Goal: Transaction & Acquisition: Book appointment/travel/reservation

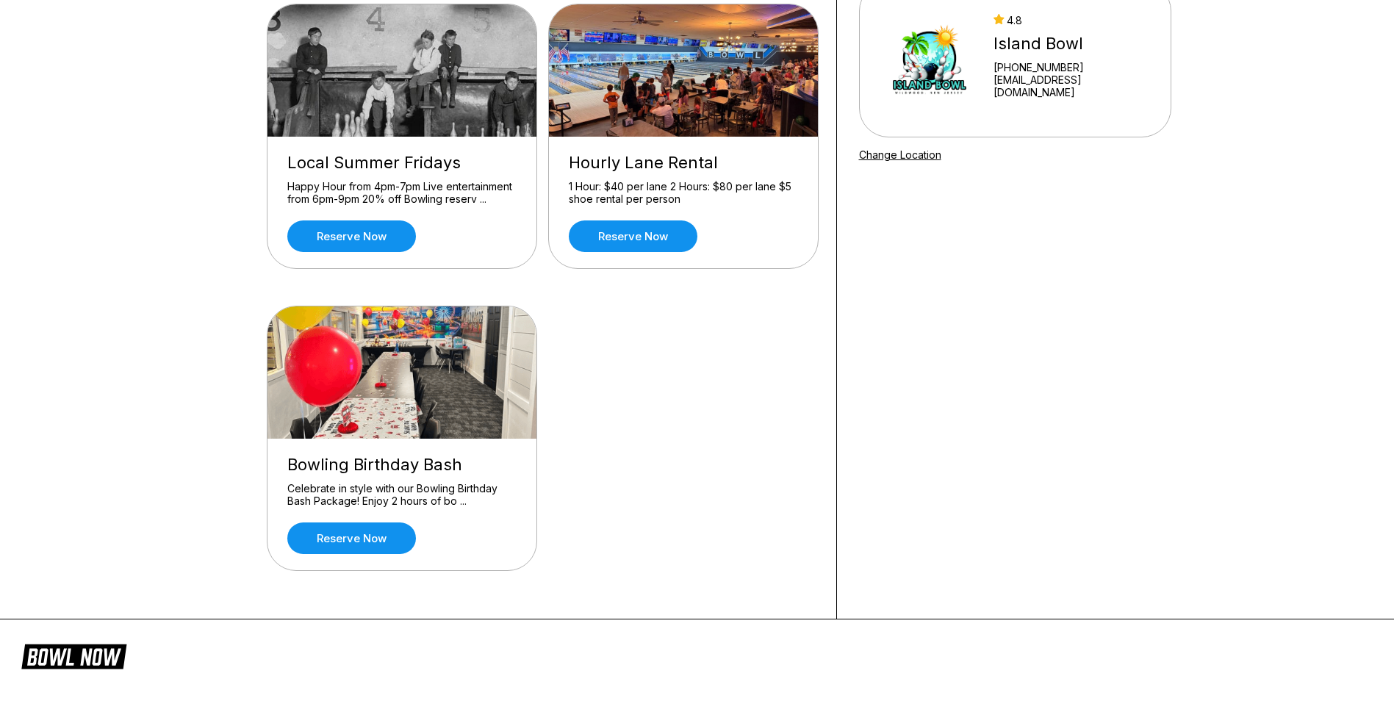
scroll to position [220, 0]
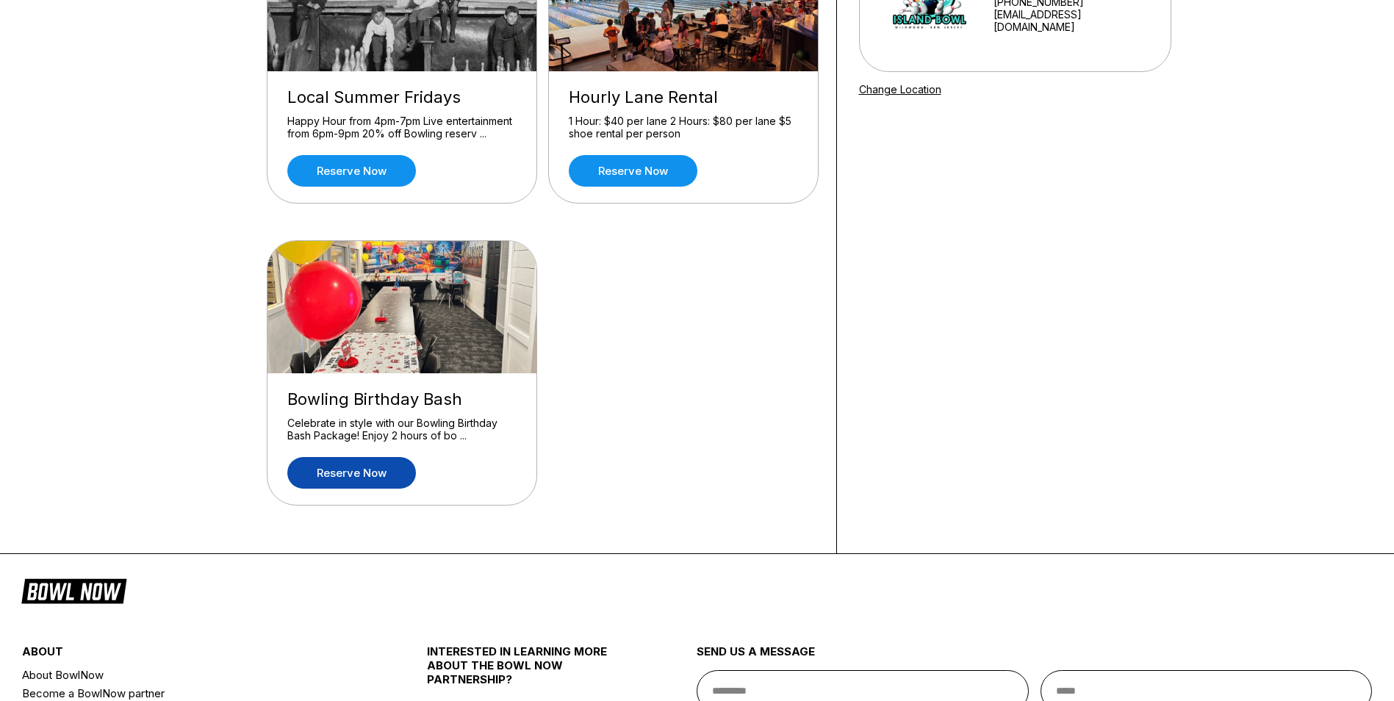
click at [319, 465] on link "Reserve now" at bounding box center [351, 473] width 129 height 32
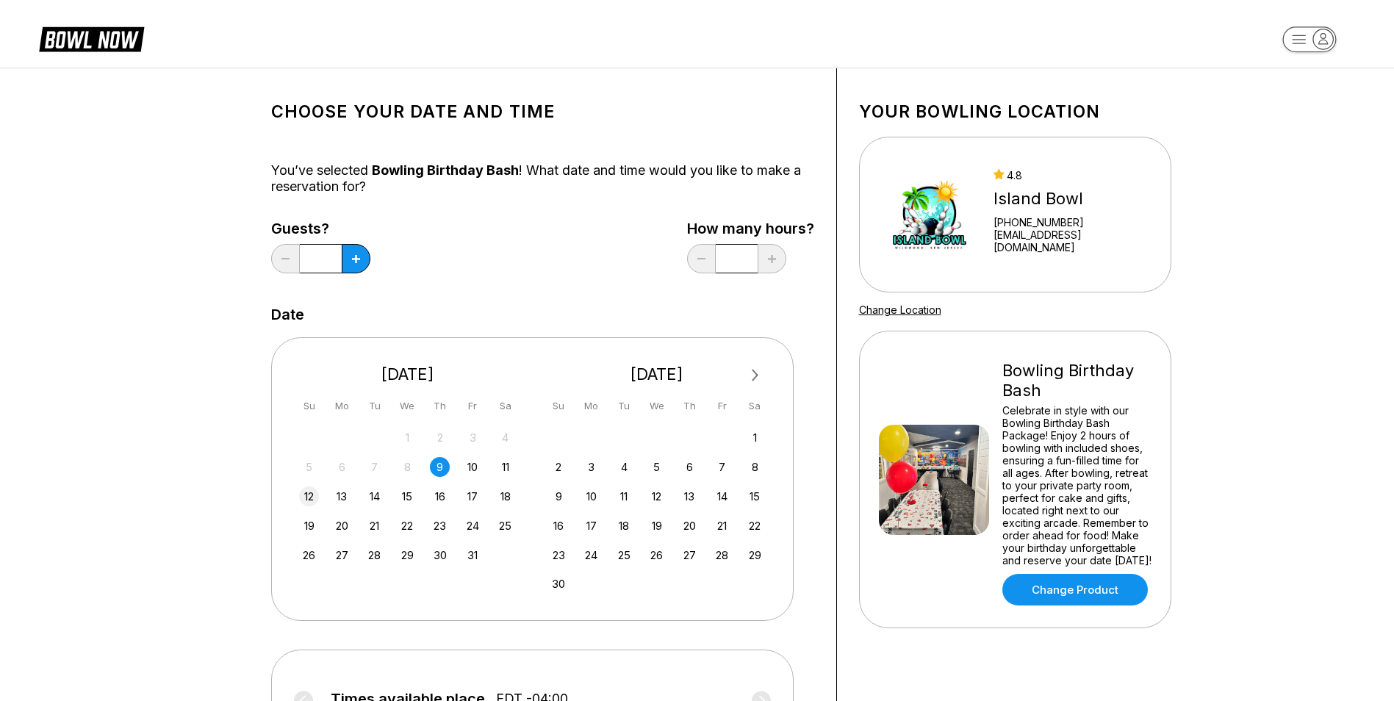
click at [311, 492] on div "12" at bounding box center [309, 497] width 20 height 20
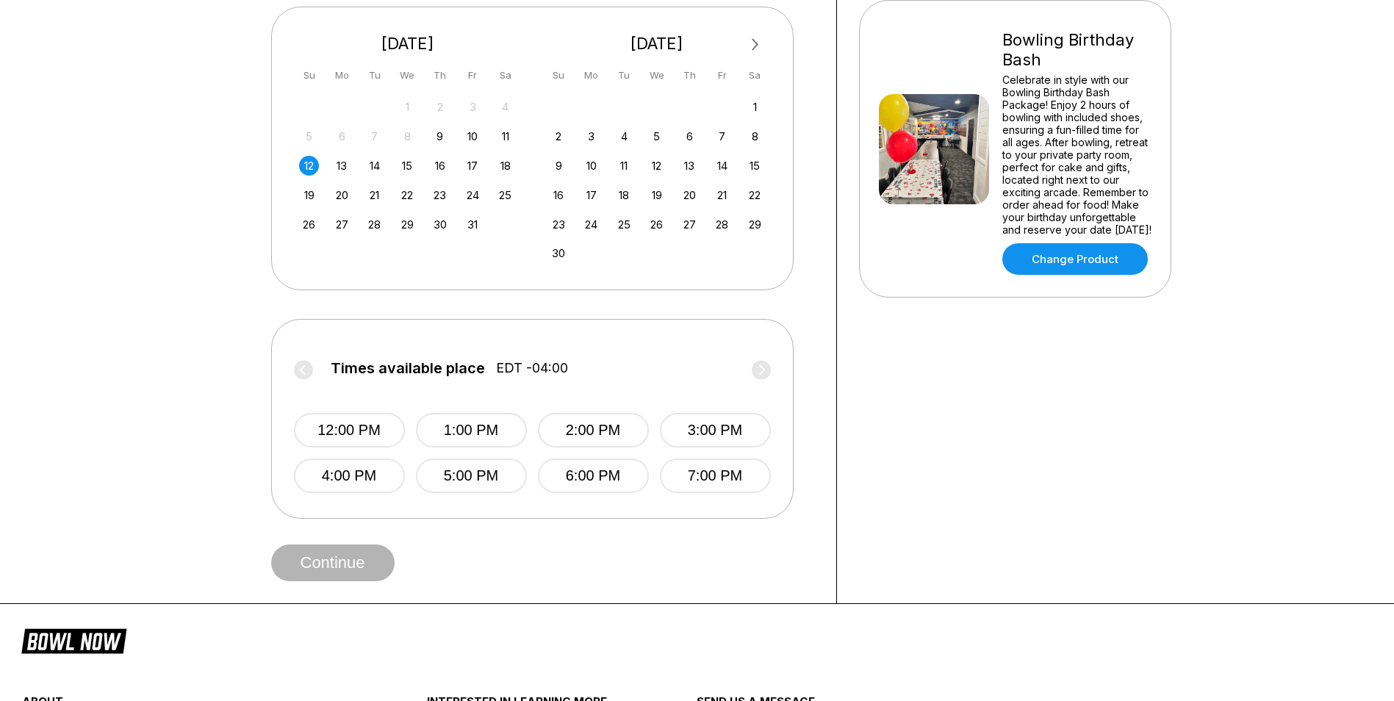
scroll to position [367, 0]
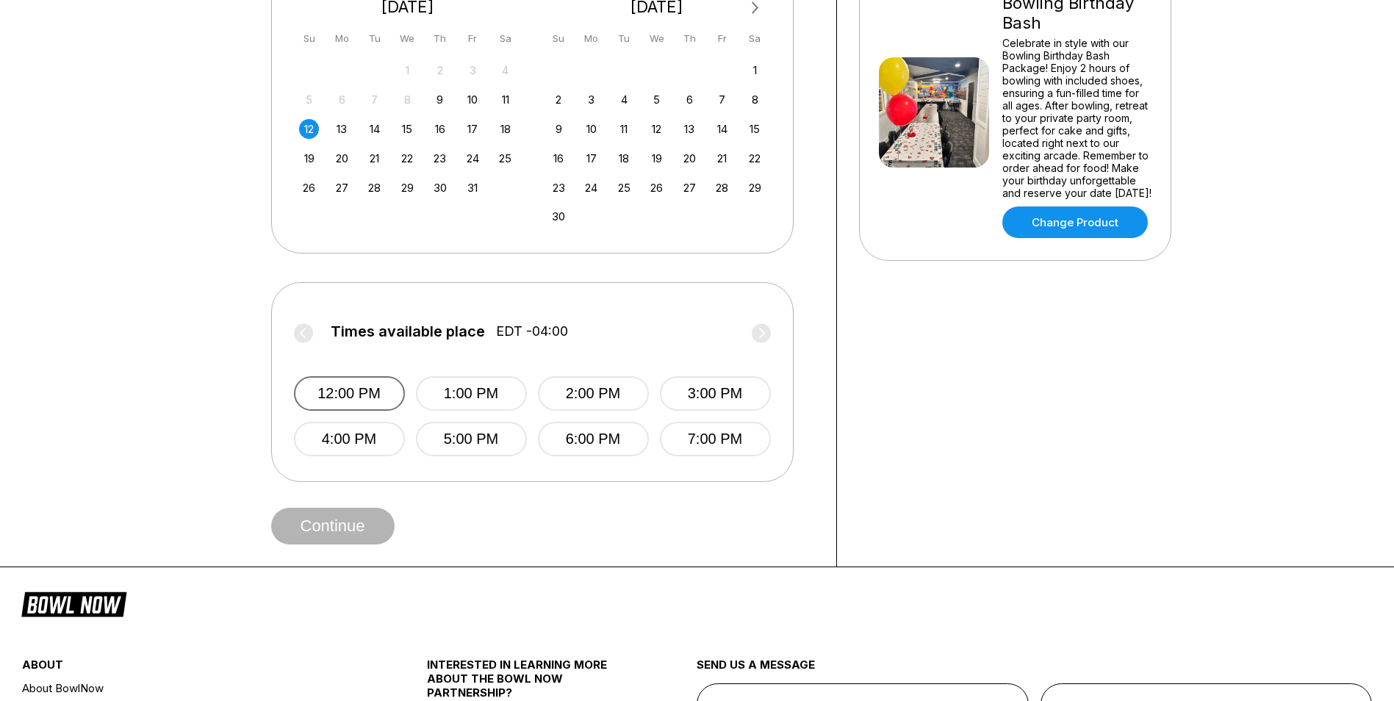
click at [370, 409] on button "12:00 PM" at bounding box center [349, 393] width 111 height 35
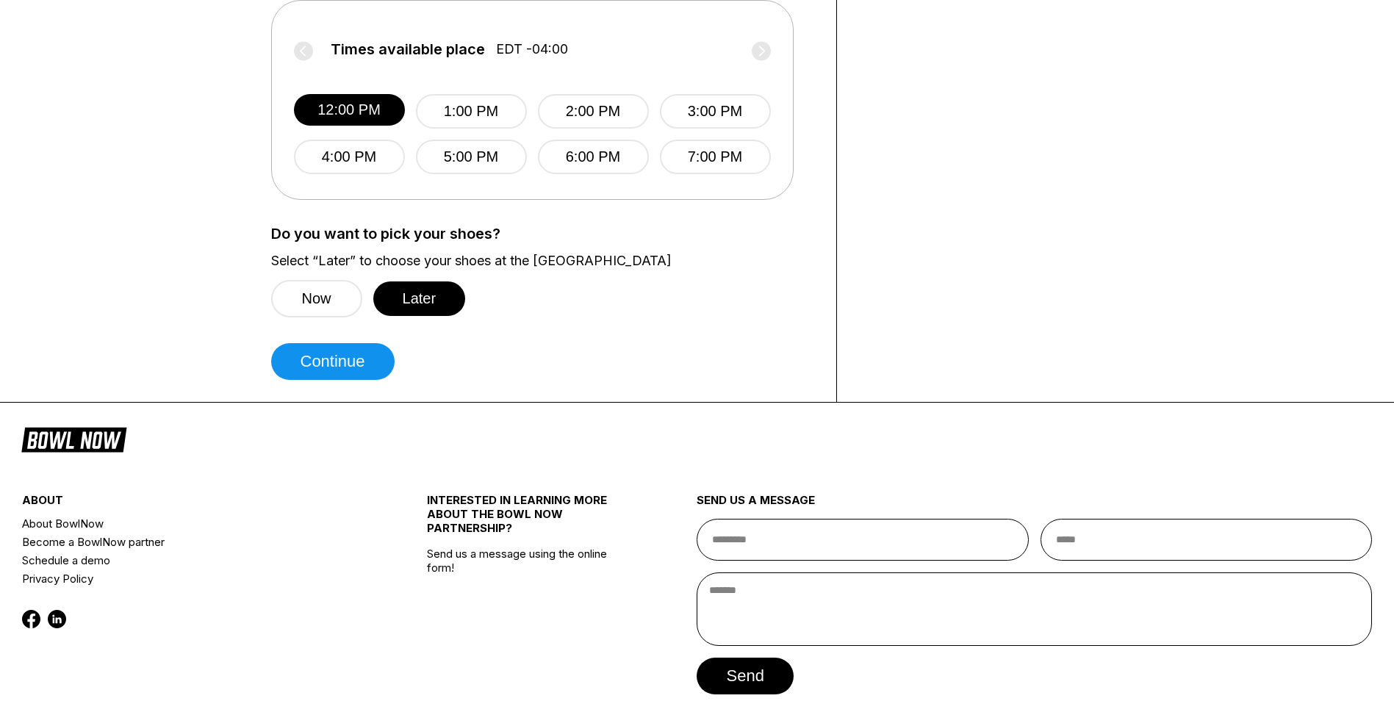
scroll to position [661, 0]
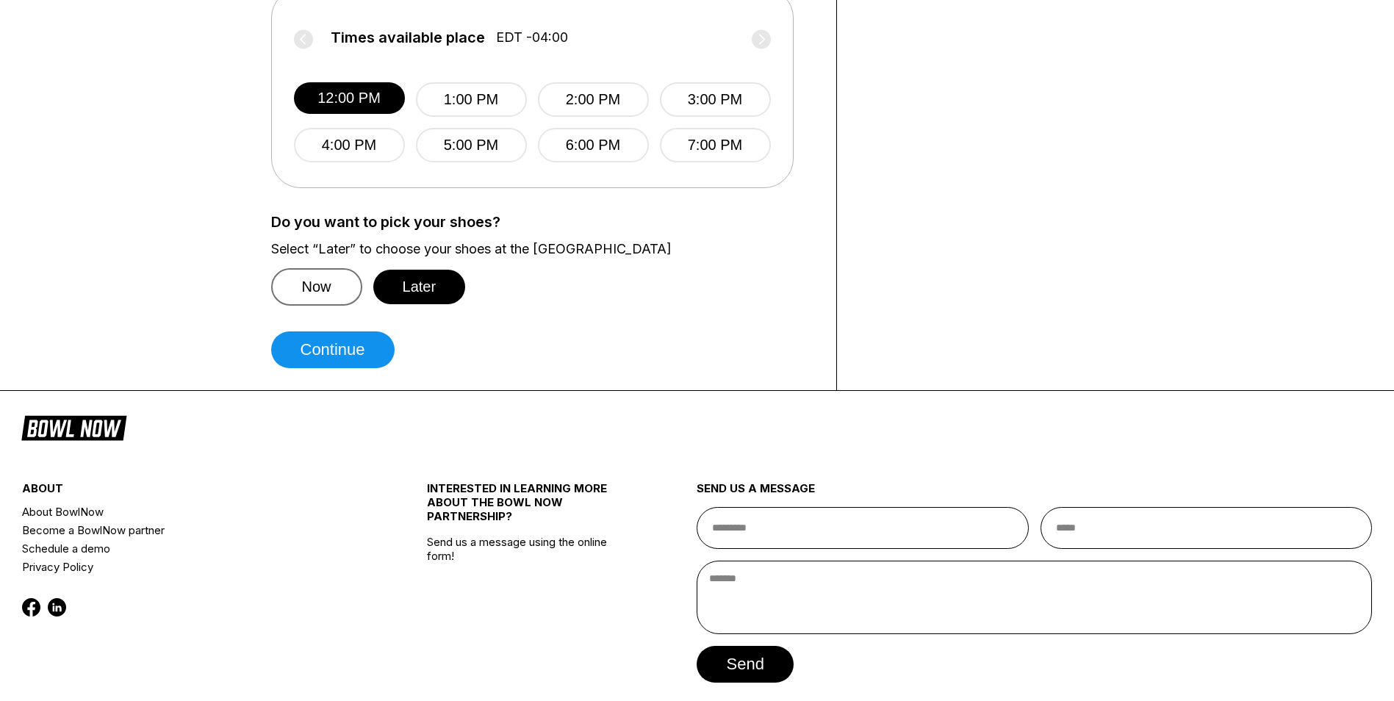
click at [326, 284] on button "Now" at bounding box center [316, 286] width 91 height 37
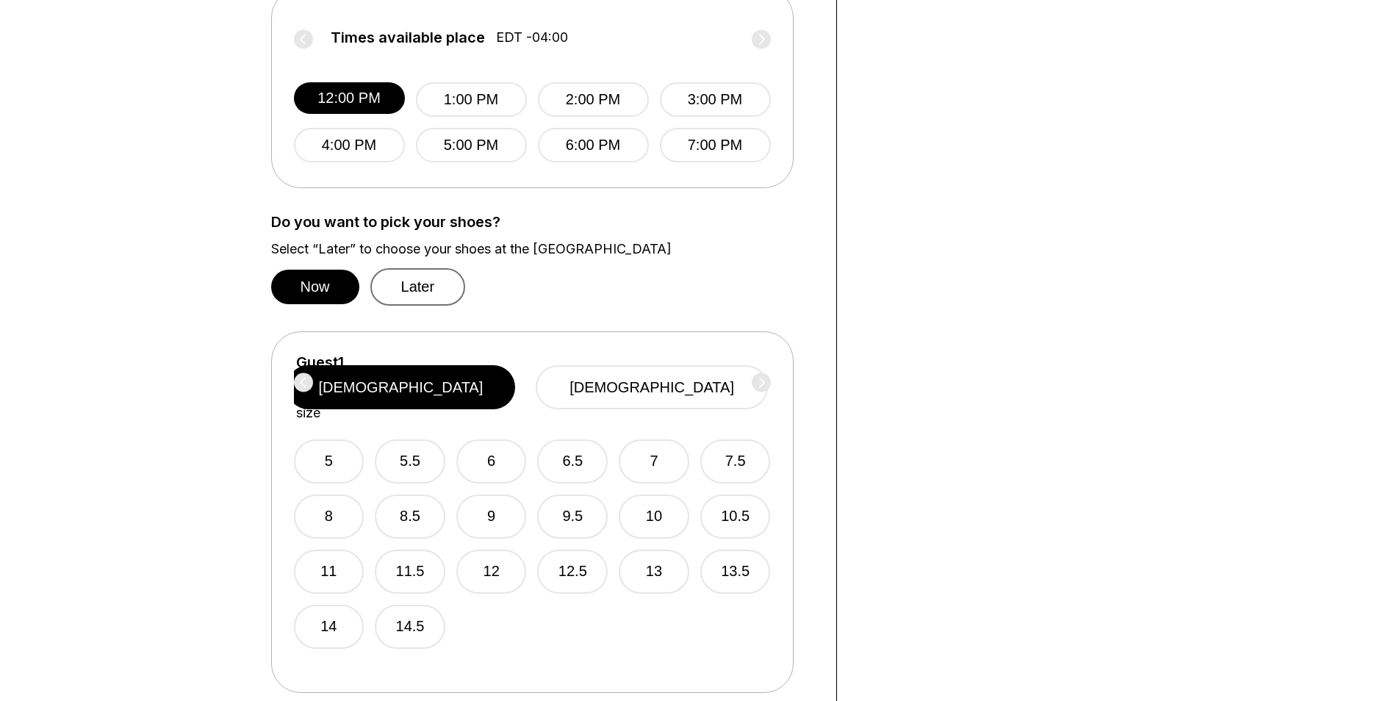
click at [426, 273] on button "Later" at bounding box center [418, 286] width 96 height 37
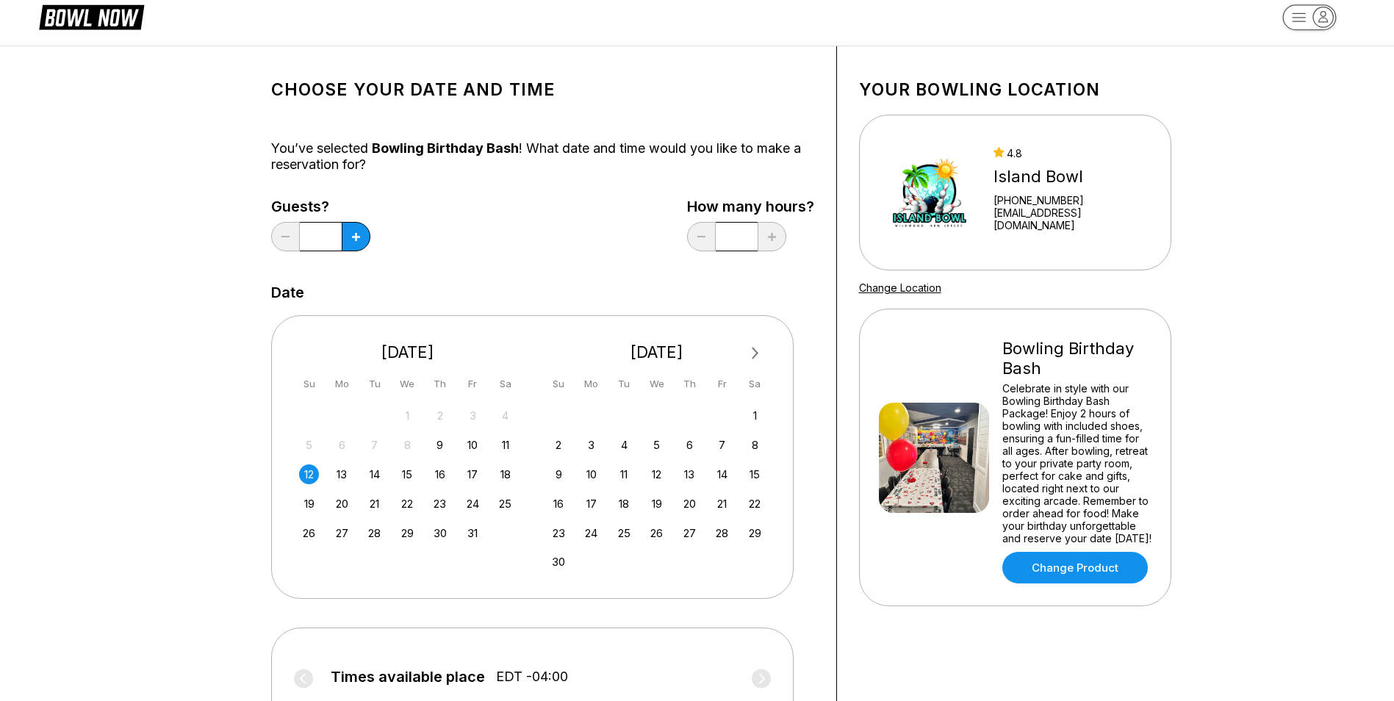
scroll to position [0, 0]
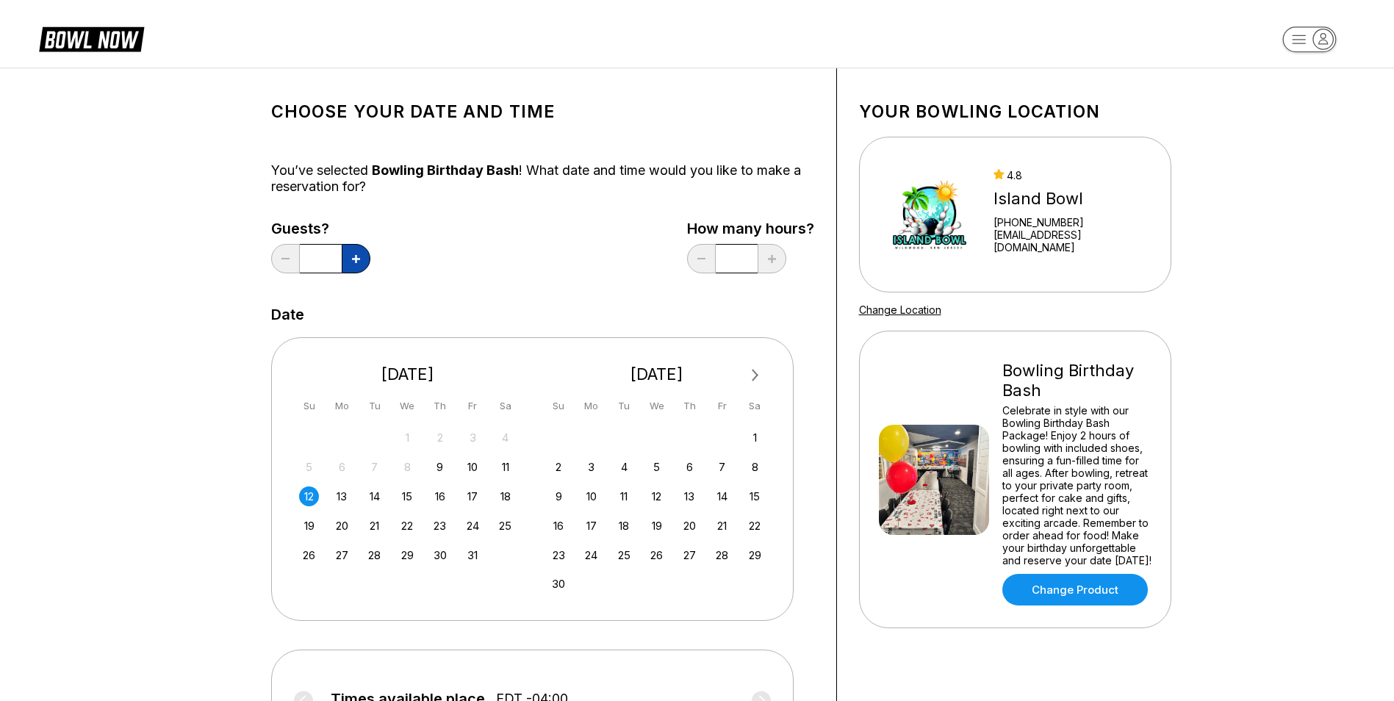
click at [359, 264] on button at bounding box center [356, 258] width 29 height 29
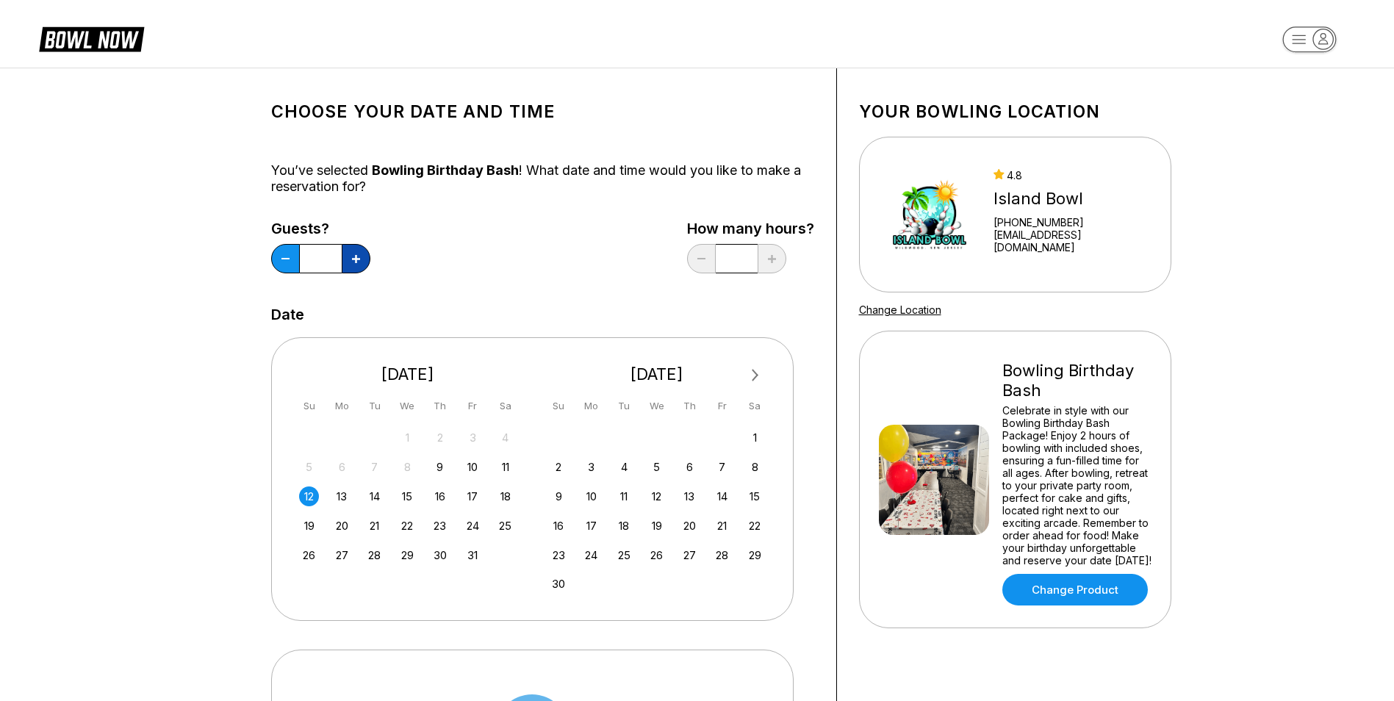
click at [359, 264] on button at bounding box center [356, 258] width 29 height 29
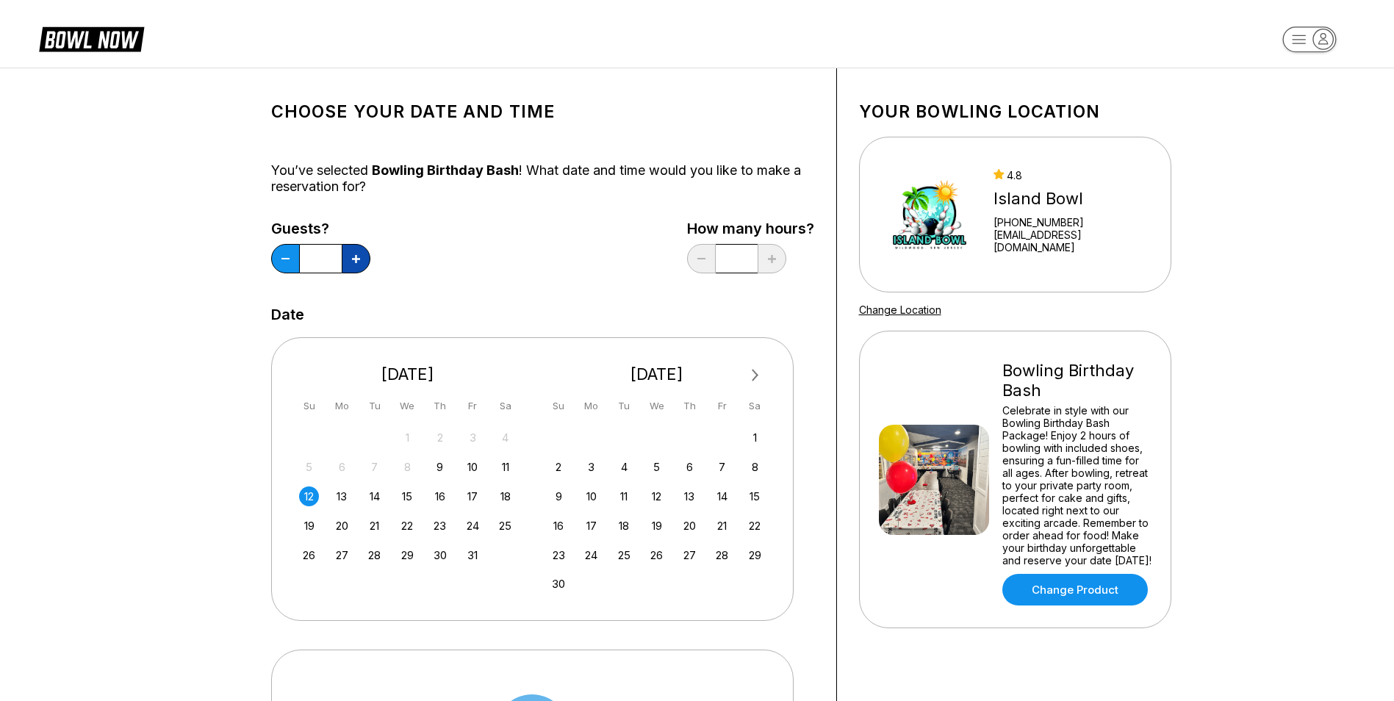
click at [359, 264] on button at bounding box center [356, 258] width 29 height 29
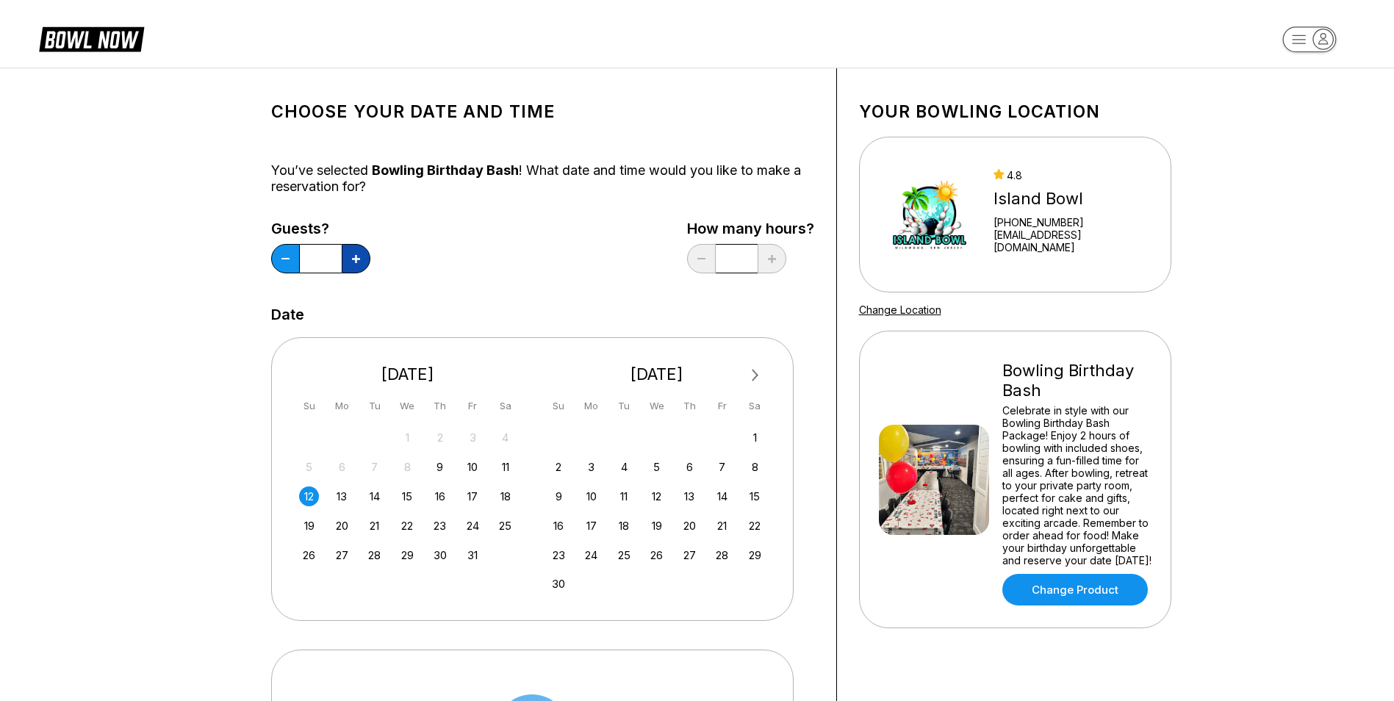
click at [359, 264] on button at bounding box center [356, 258] width 29 height 29
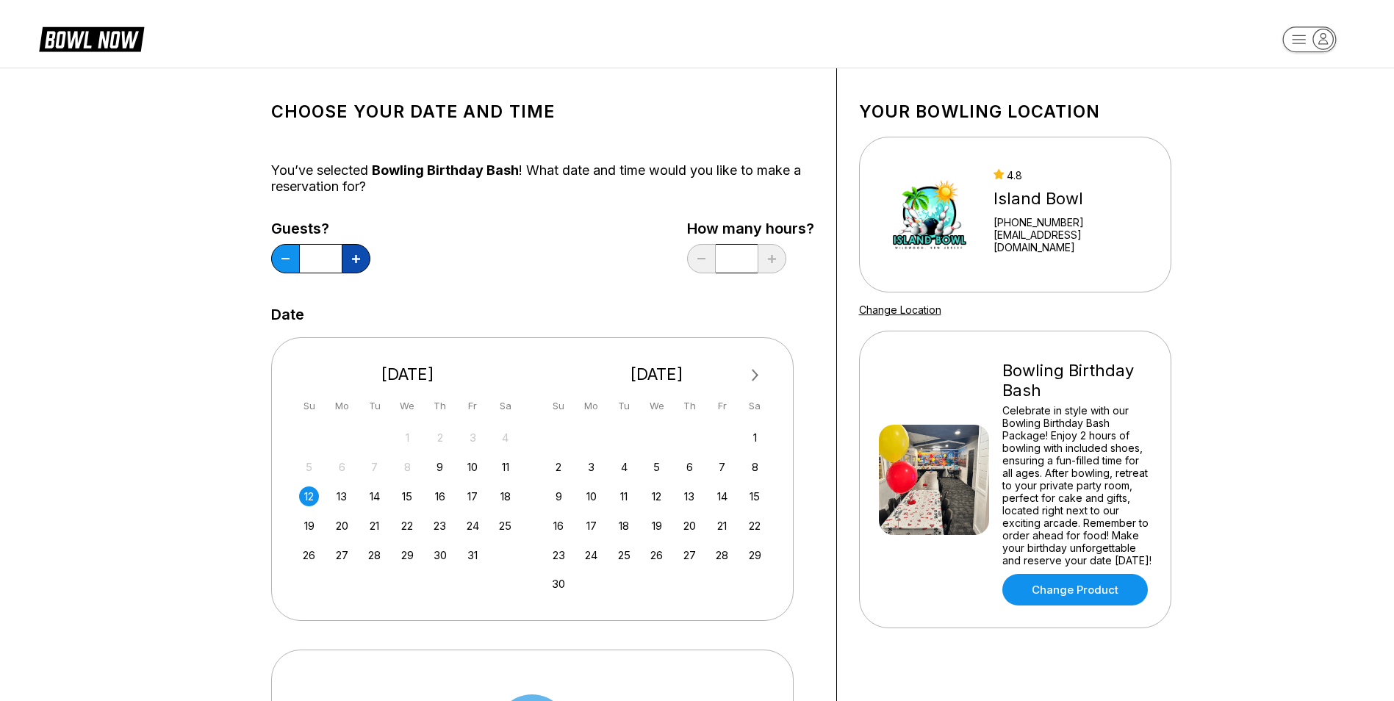
click at [359, 264] on button at bounding box center [356, 258] width 29 height 29
click at [360, 264] on button at bounding box center [356, 258] width 29 height 29
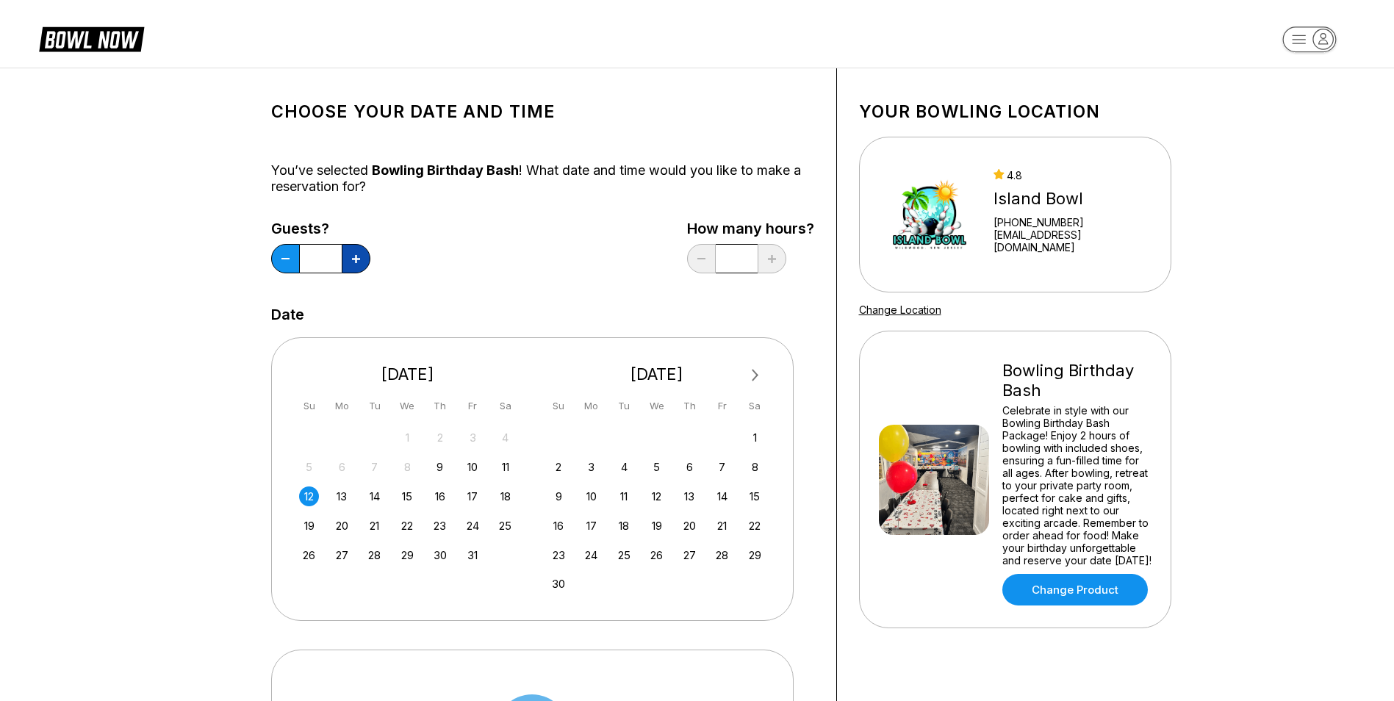
click at [359, 264] on button at bounding box center [356, 258] width 29 height 29
type input "**"
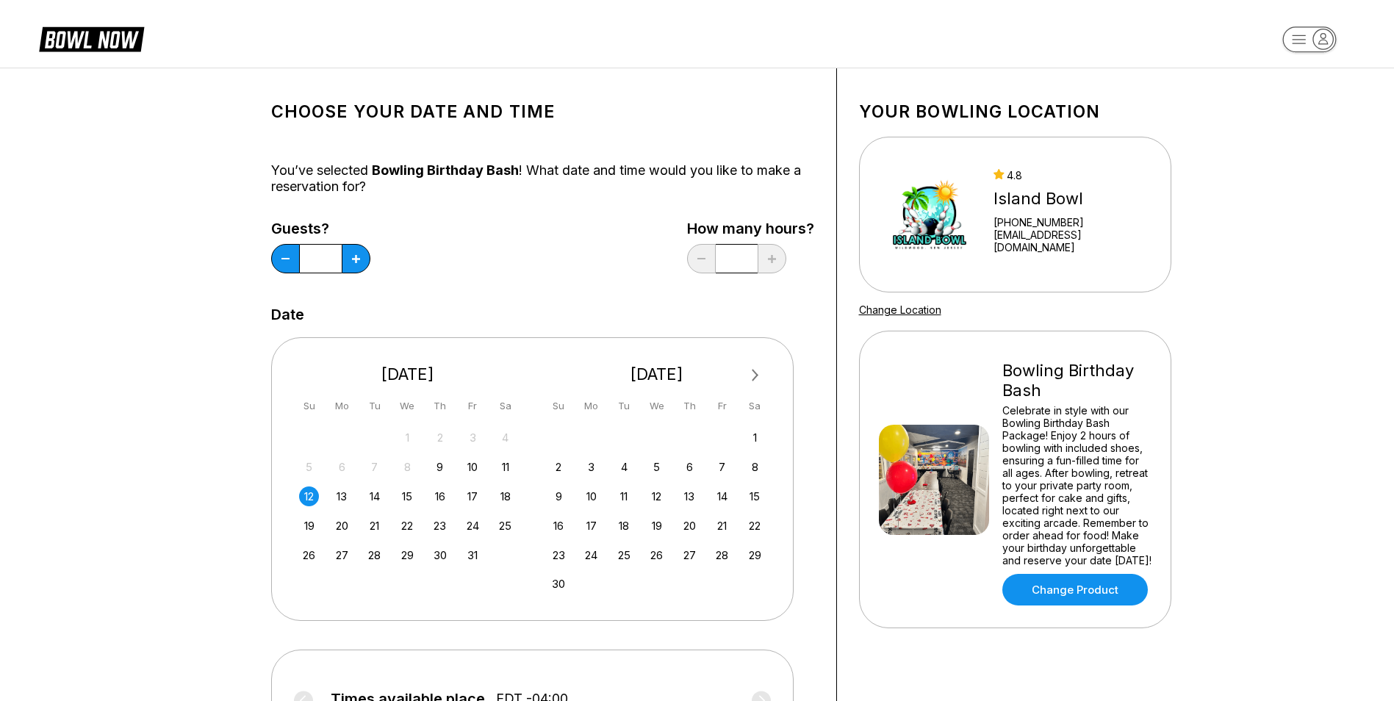
click at [488, 262] on div "Guests? ** How many hours? *" at bounding box center [542, 250] width 543 height 60
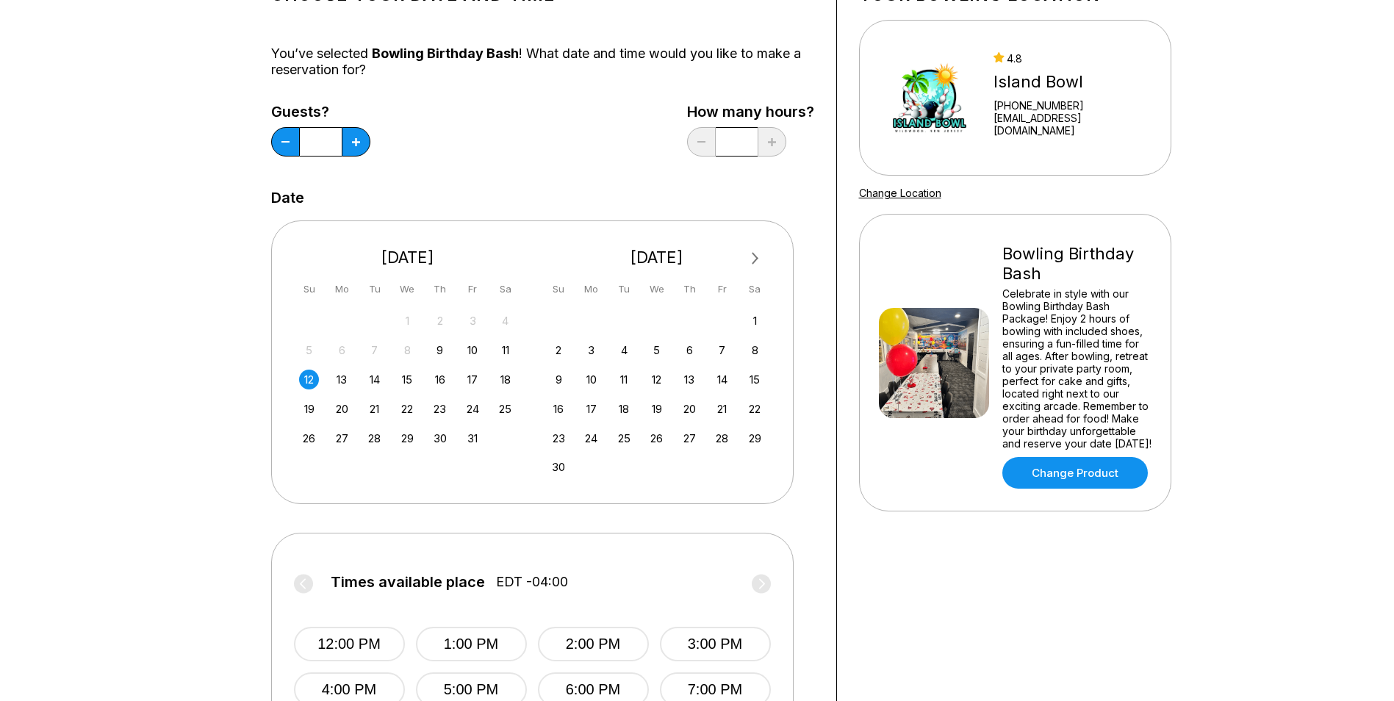
scroll to position [367, 0]
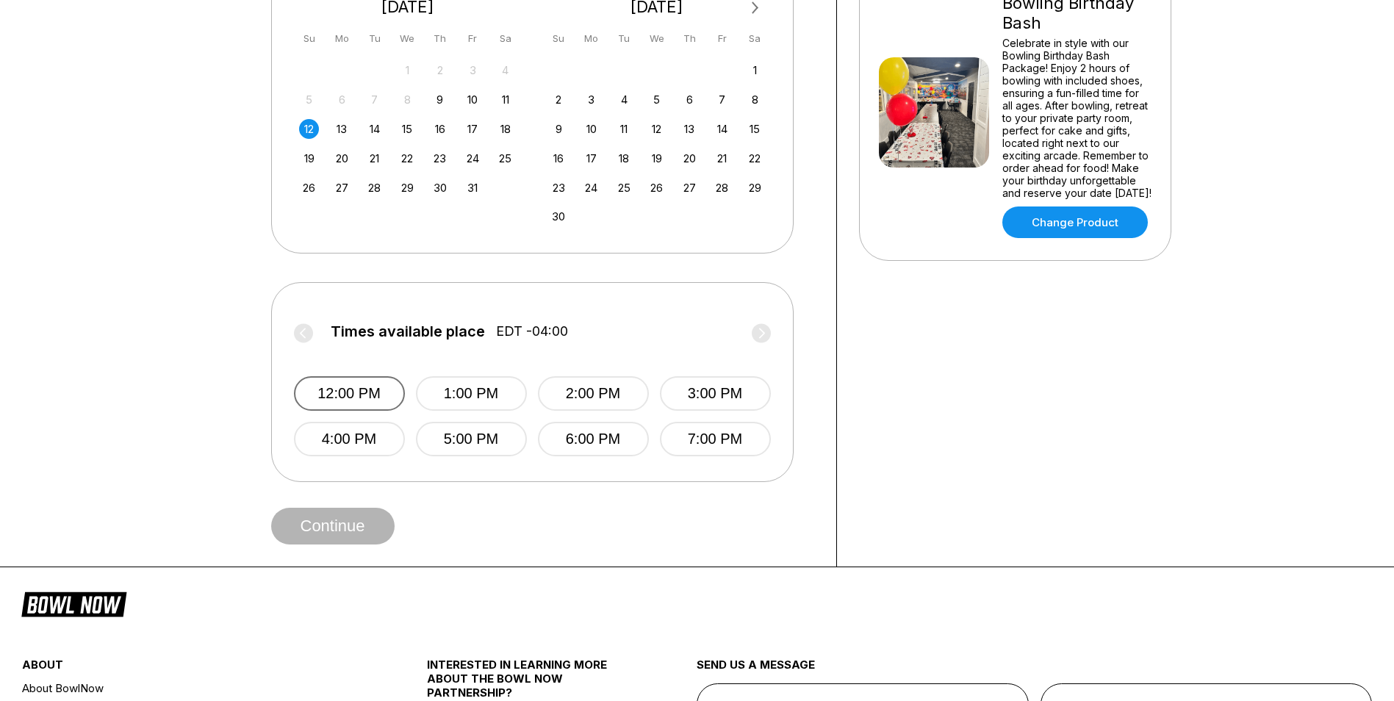
click at [359, 406] on button "12:00 PM" at bounding box center [349, 393] width 111 height 35
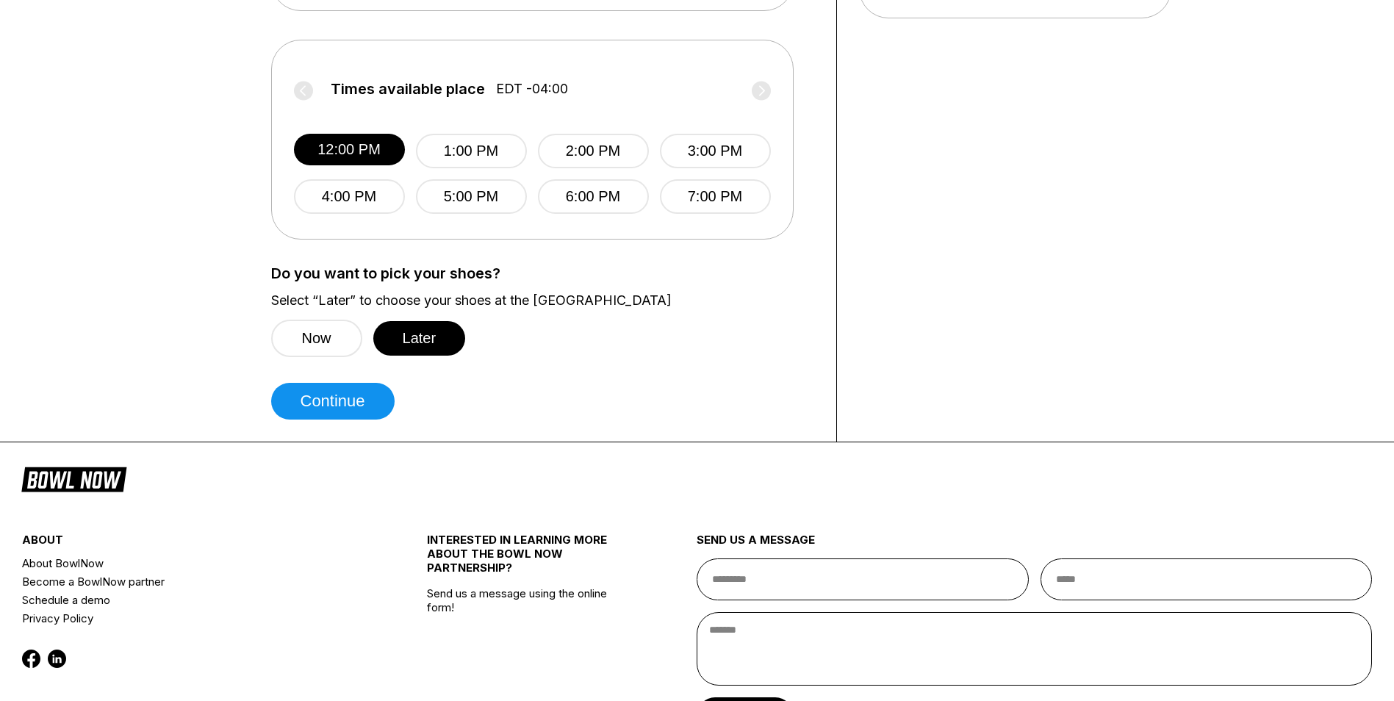
scroll to position [661, 0]
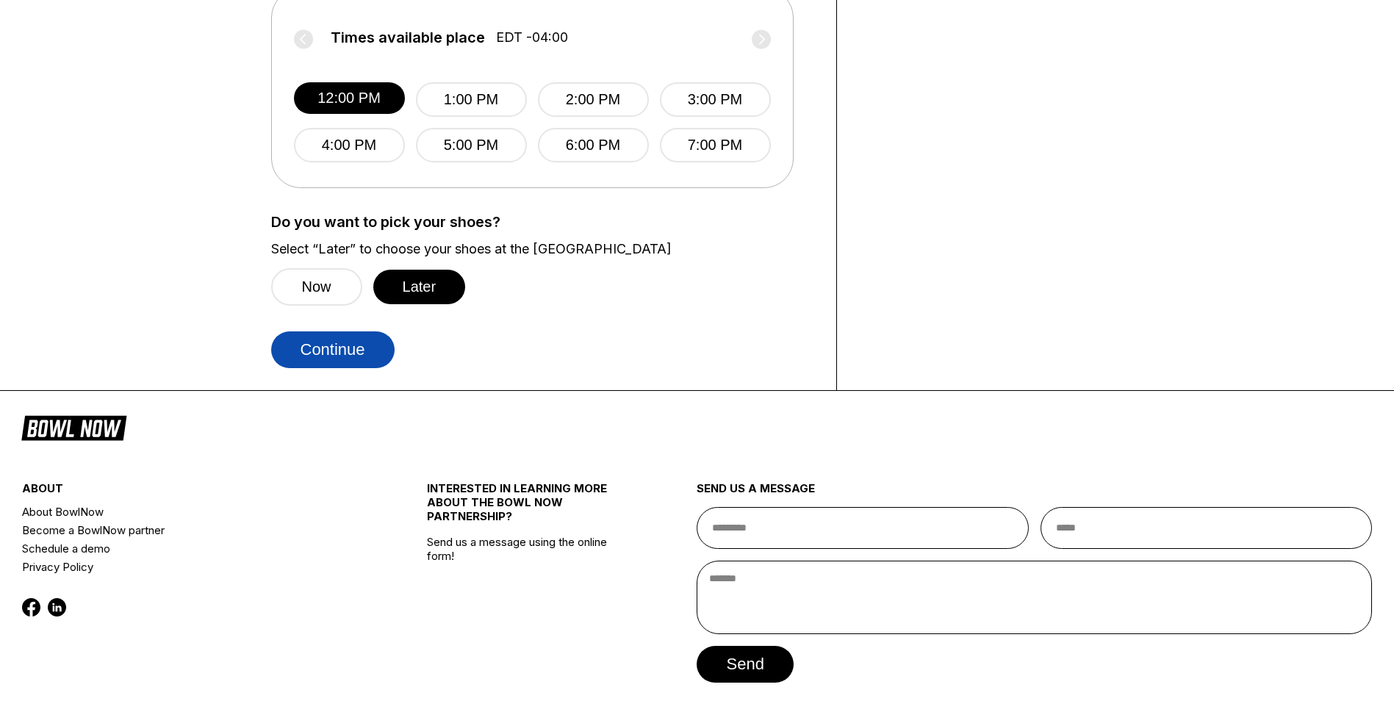
click at [304, 340] on button "Continue" at bounding box center [332, 349] width 123 height 37
select select "**"
